Goal: Task Accomplishment & Management: Use online tool/utility

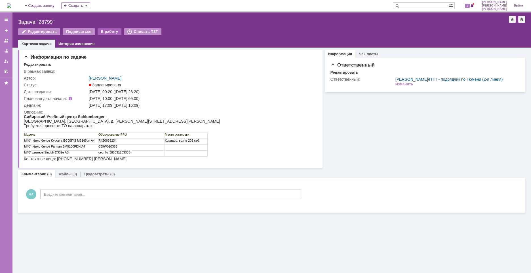
click at [103, 30] on div "В работу" at bounding box center [109, 31] width 24 height 7
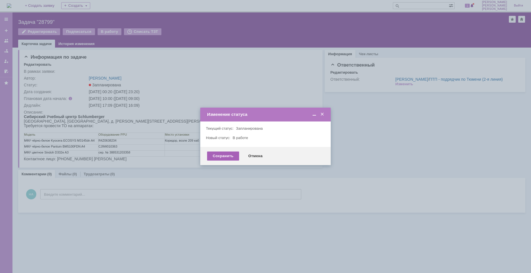
click at [225, 155] on div "Сохранить" at bounding box center [223, 156] width 32 height 9
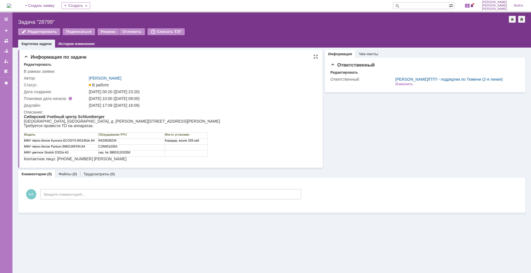
click at [105, 141] on td "R4Z0638234" at bounding box center [131, 142] width 66 height 6
click at [135, 155] on td "сер. № 388531203358" at bounding box center [131, 154] width 66 height 6
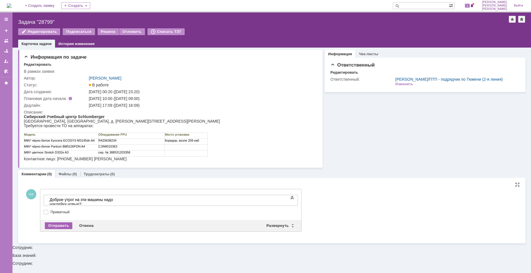
click at [63, 227] on div "Отправить" at bounding box center [58, 225] width 27 height 7
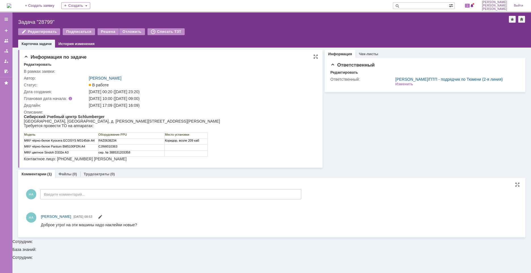
click at [103, 141] on td "R4Z0638234" at bounding box center [131, 142] width 66 height 6
copy td "R4Z0638234"
click at [43, 20] on div "Задача "28799"" at bounding box center [263, 22] width 490 height 6
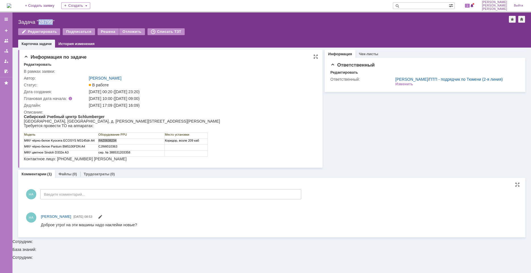
copy div "28799"
drag, startPoint x: 152, startPoint y: 105, endPoint x: 122, endPoint y: 105, distance: 29.8
click at [122, 105] on div "[DATE] 17:09 ([DATE] 16:09)" at bounding box center [201, 105] width 225 height 5
copy div "19.09.2025 16:09"
click at [112, 145] on td "CJ9W010363" at bounding box center [131, 148] width 66 height 6
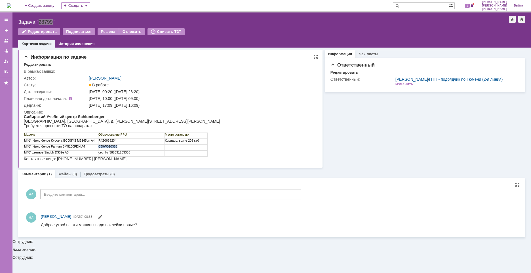
click at [112, 145] on td "CJ9W010363" at bounding box center [131, 148] width 66 height 6
copy td "CJ9W010363"
click at [47, 22] on div "Задача "28799"" at bounding box center [263, 22] width 490 height 6
copy div "28799"
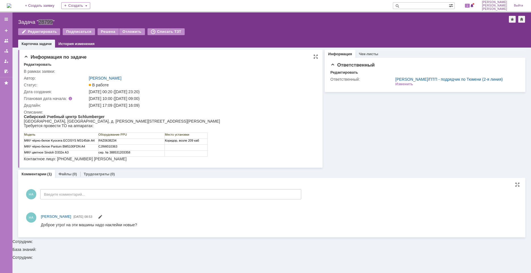
click at [128, 142] on td "R4Z0638234" at bounding box center [131, 142] width 66 height 6
click at [151, 105] on div "[DATE] 17:09 ([DATE] 16:09)" at bounding box center [201, 105] width 225 height 5
drag, startPoint x: 152, startPoint y: 105, endPoint x: 122, endPoint y: 106, distance: 29.8
click at [122, 106] on div "[DATE] 17:09 ([DATE] 16:09)" at bounding box center [201, 105] width 225 height 5
copy div "19.09.2025 16:09"
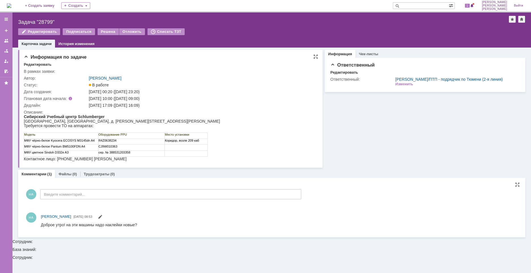
click at [113, 151] on td "сер. № 388531203358" at bounding box center [131, 154] width 66 height 6
drag, startPoint x: 136, startPoint y: 154, endPoint x: 129, endPoint y: 152, distance: 7.9
click at [135, 154] on td "сер. № 388531203358" at bounding box center [131, 154] width 66 height 6
click at [130, 152] on td "сер. № 388531203358" at bounding box center [131, 154] width 66 height 6
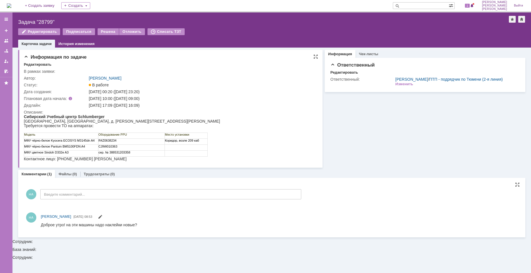
drag, startPoint x: 131, startPoint y: 152, endPoint x: 110, endPoint y: 153, distance: 20.7
click at [110, 153] on td "сер. № 388531203358" at bounding box center [131, 154] width 66 height 6
click at [46, 20] on div "Задача "28799"" at bounding box center [263, 22] width 490 height 6
copy div "28799"
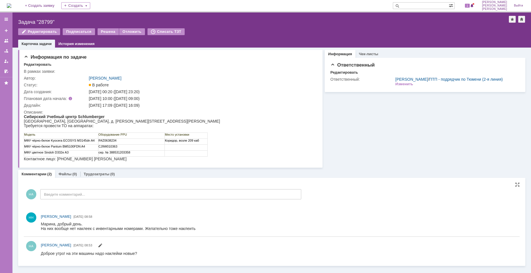
click at [266, 228] on html "Марина, добрый день. На них вообще нет наклеек с инвентарными номерами. Желател…" at bounding box center [279, 226] width 476 height 9
